Goal: Information Seeking & Learning: Learn about a topic

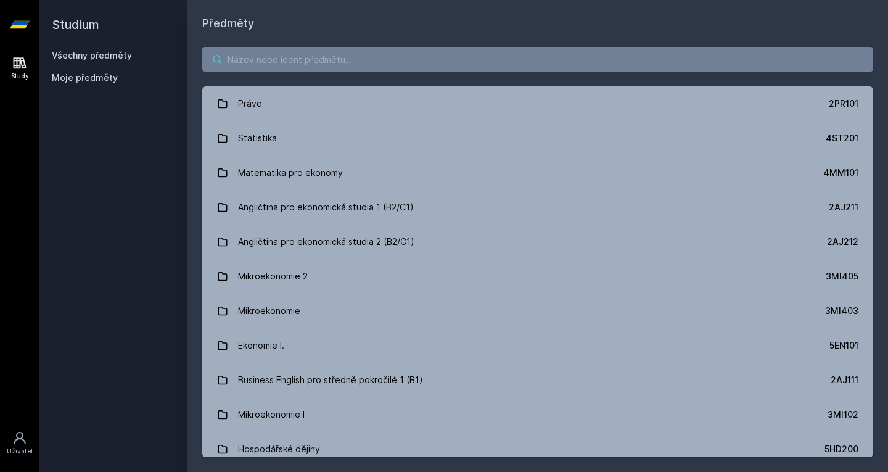
click at [332, 54] on input "search" at bounding box center [537, 59] width 671 height 25
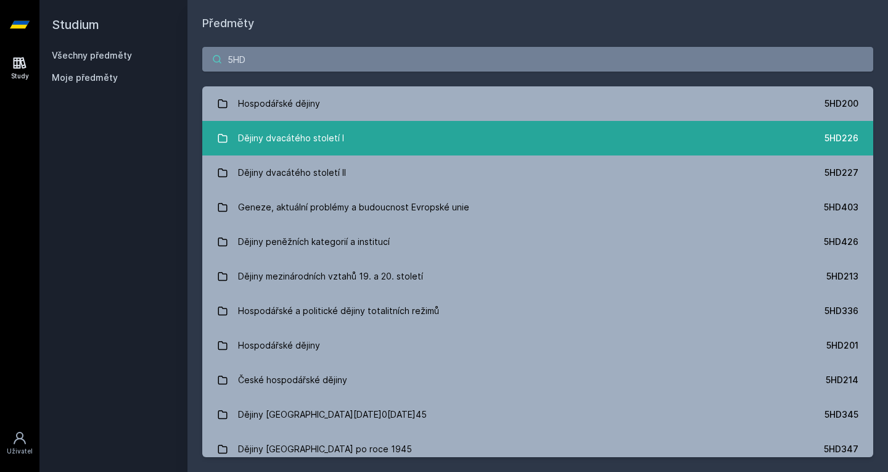
type input "5HD"
click at [304, 149] on div "Dějiny dvacátého století I" at bounding box center [291, 138] width 106 height 25
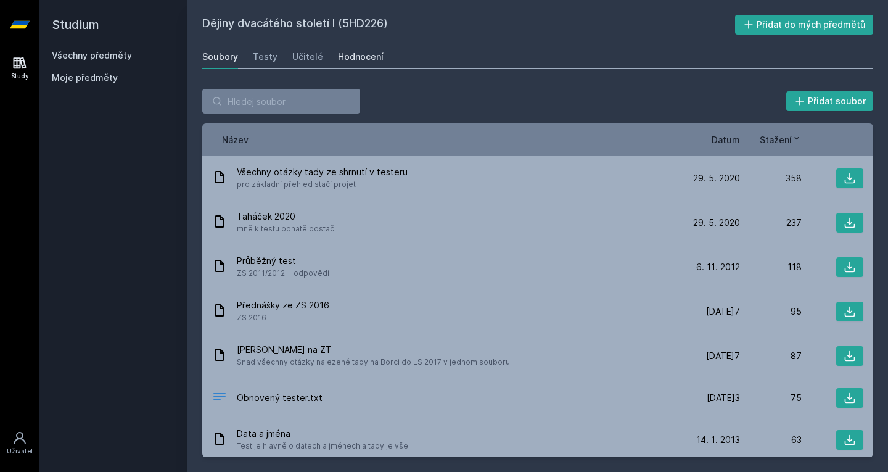
click at [338, 54] on div "Hodnocení" at bounding box center [361, 57] width 46 height 12
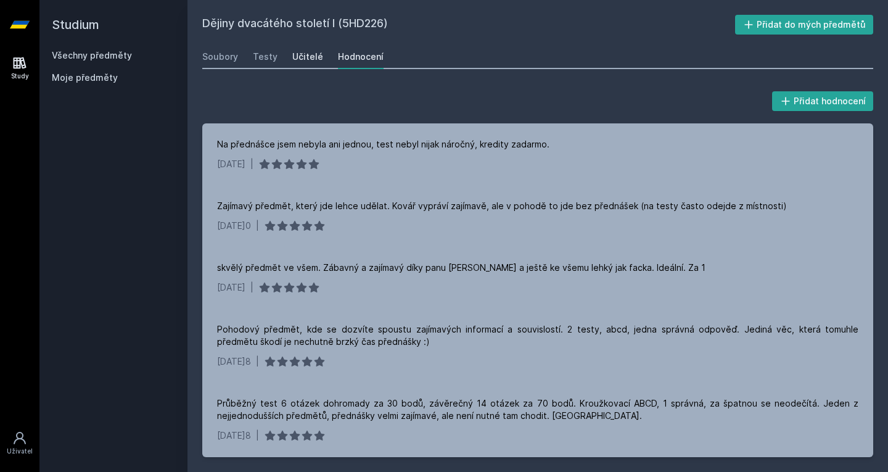
click at [306, 56] on div "Učitelé" at bounding box center [307, 57] width 31 height 12
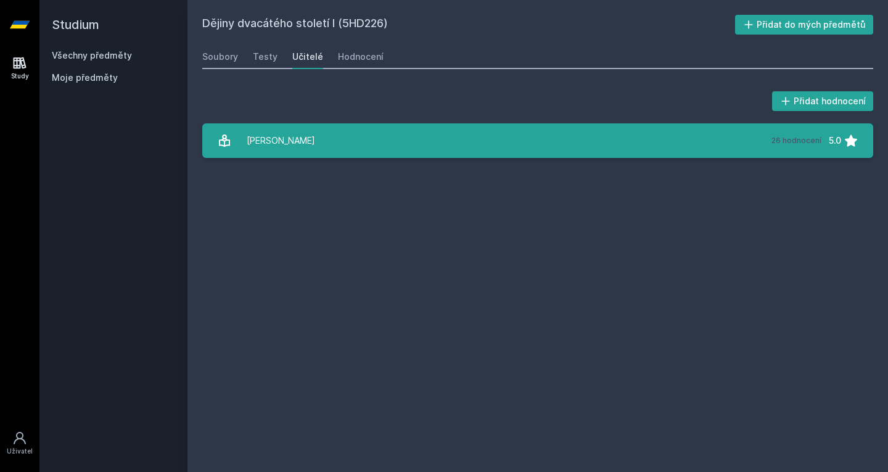
click at [298, 137] on link "K[PERSON_NAME] 26 hodnocení 5.0" at bounding box center [537, 140] width 671 height 35
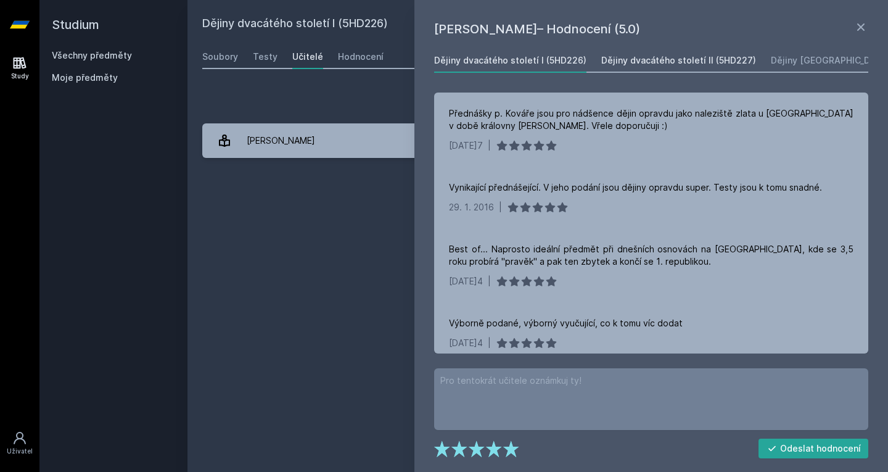
click at [654, 59] on div "Dějiny dvacátého století II (5HD227)" at bounding box center [678, 60] width 155 height 12
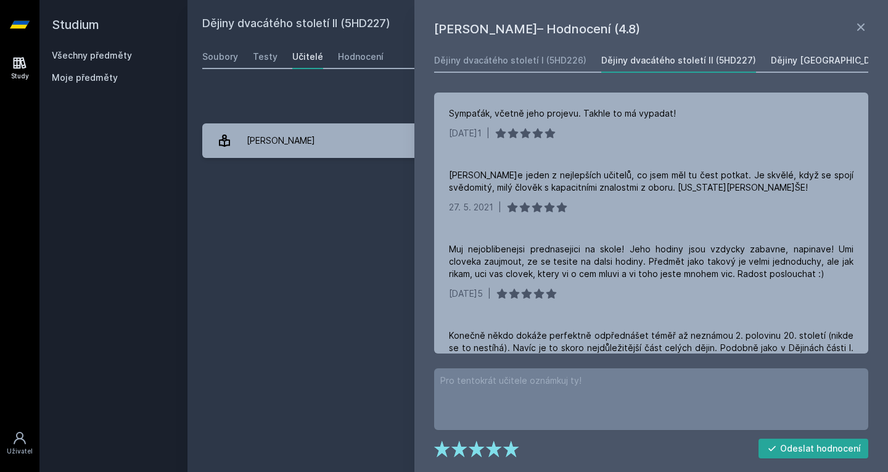
click at [796, 63] on div "Dějiny [GEOGRAPHIC_DATA] po roce 1945 (5HD347)" at bounding box center [881, 60] width 221 height 12
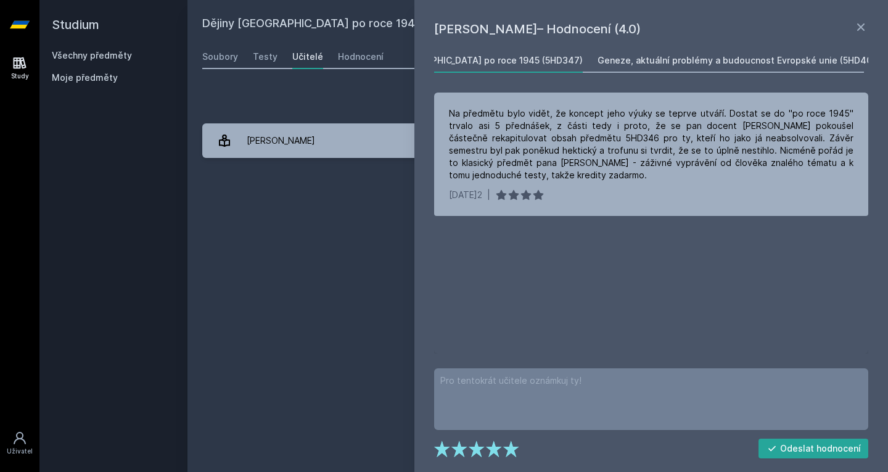
scroll to position [0, 404]
click at [691, 59] on div "Geneze, aktuální problémy a budoucnost Evropské unie (5HD403)" at bounding box center [743, 60] width 283 height 12
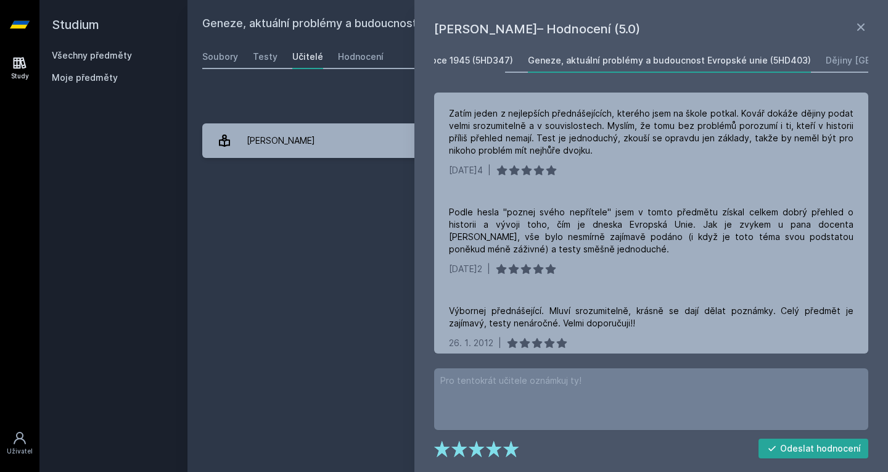
scroll to position [0, 549]
click at [755, 58] on div "Dějiny [GEOGRAPHIC_DATA] [DATE]1[DATE]5 (5HD345)" at bounding box center [871, 60] width 232 height 12
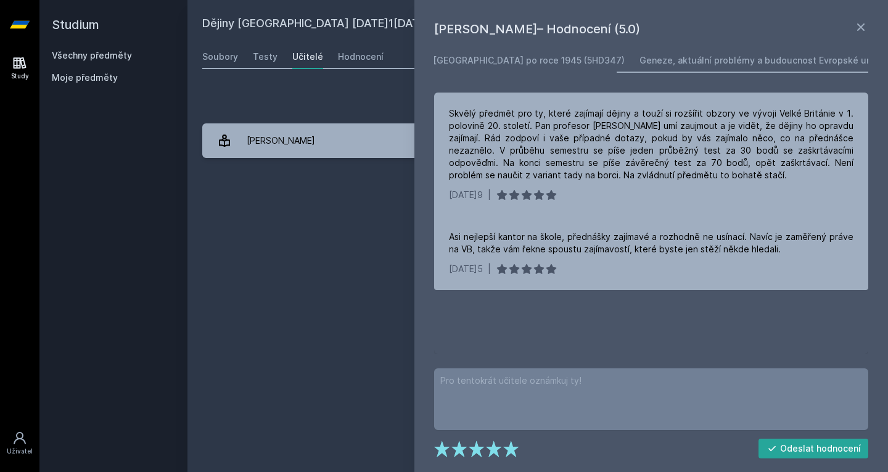
scroll to position [0, 549]
